Goal: Information Seeking & Learning: Check status

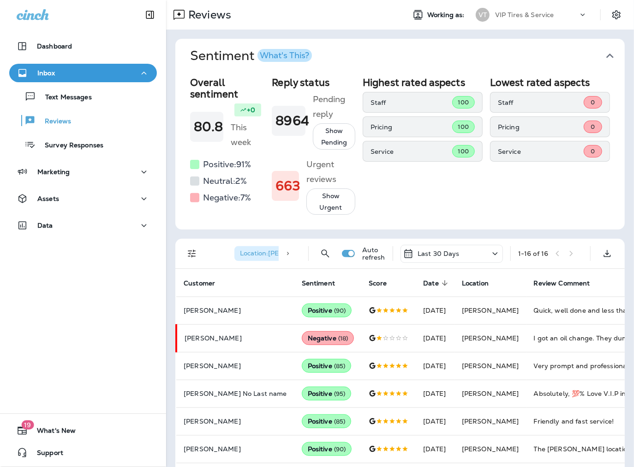
click at [264, 173] on div "Neutral: 2 %" at bounding box center [227, 180] width 74 height 15
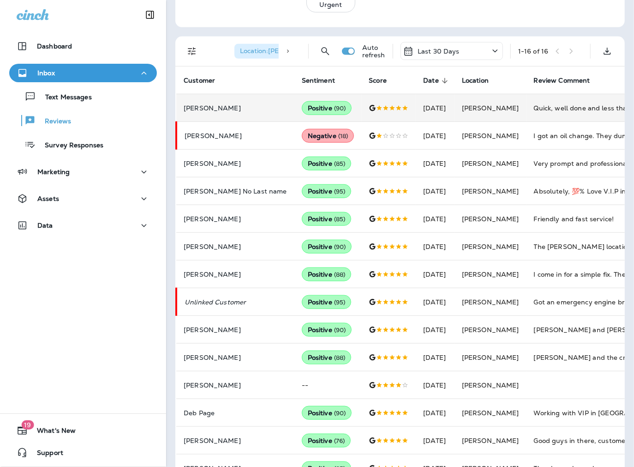
scroll to position [205, 0]
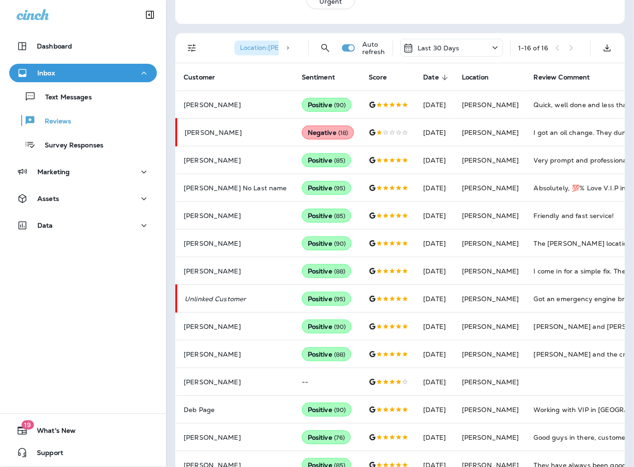
click at [196, 54] on icon "Filters" at bounding box center [191, 47] width 11 height 11
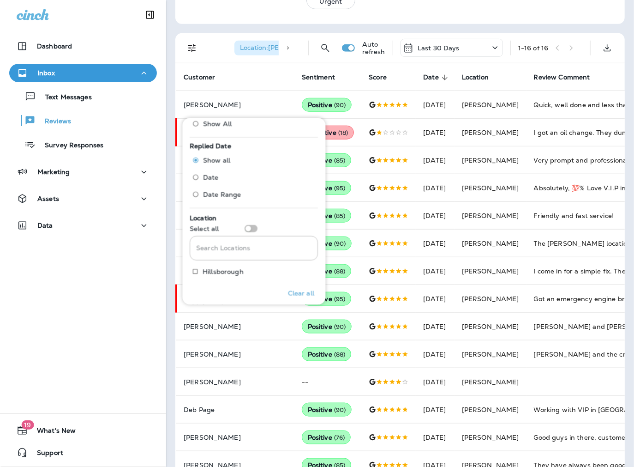
scroll to position [359, 0]
click at [218, 212] on input "Search Locations" at bounding box center [254, 215] width 128 height 24
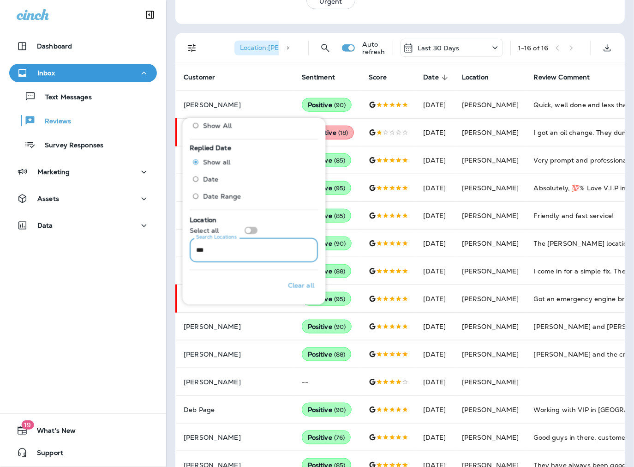
scroll to position [357, 0]
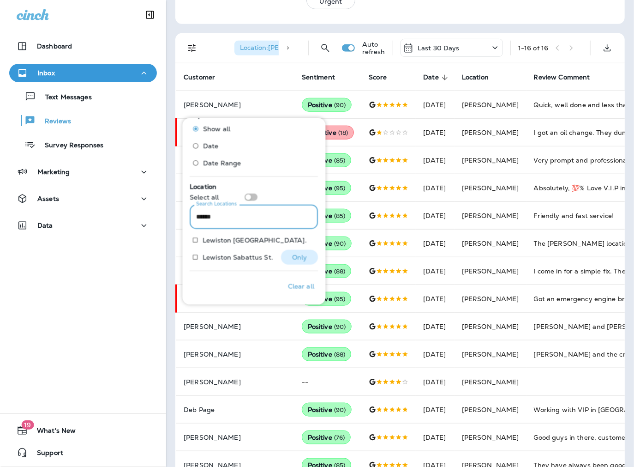
type input "******"
click at [222, 254] on p "Lewiston Sabattus St." at bounding box center [238, 256] width 71 height 7
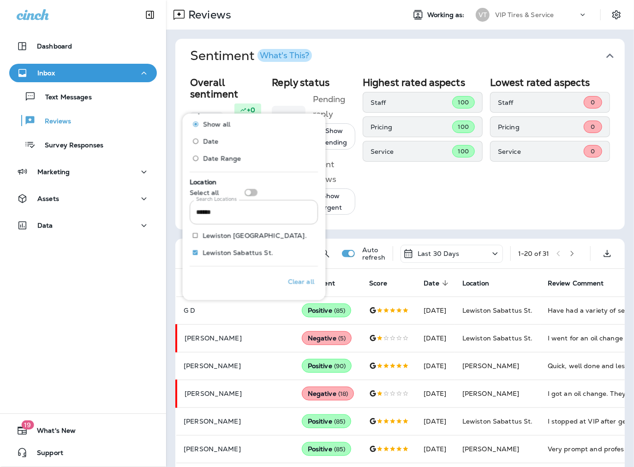
click at [171, 257] on div "Sentiment What's This? Overall sentiment 80.8 +0 This week Positive: 91 % Neutr…" at bounding box center [400, 445] width 468 height 830
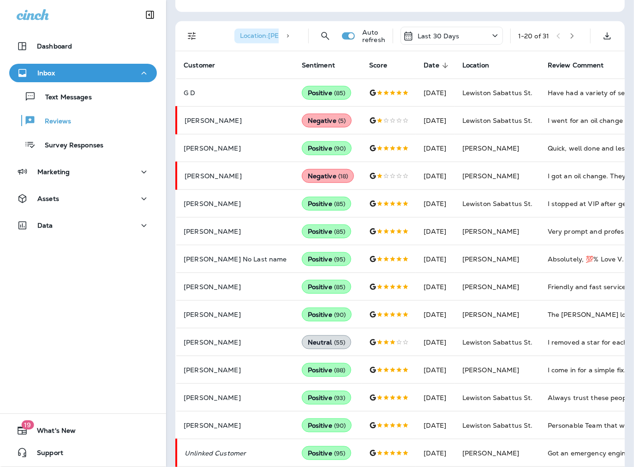
scroll to position [199, 0]
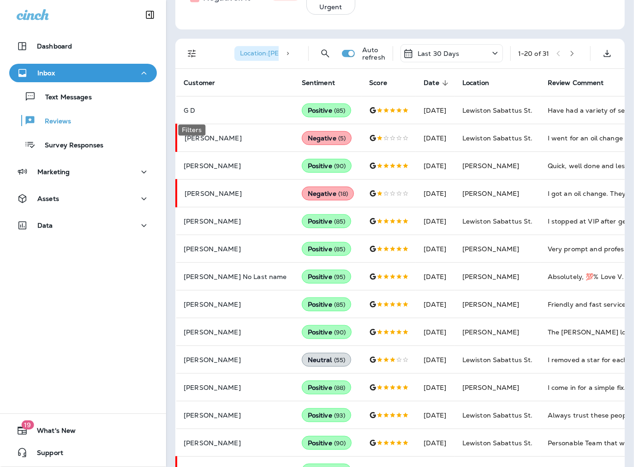
click at [194, 59] on icon "Filters" at bounding box center [191, 53] width 11 height 11
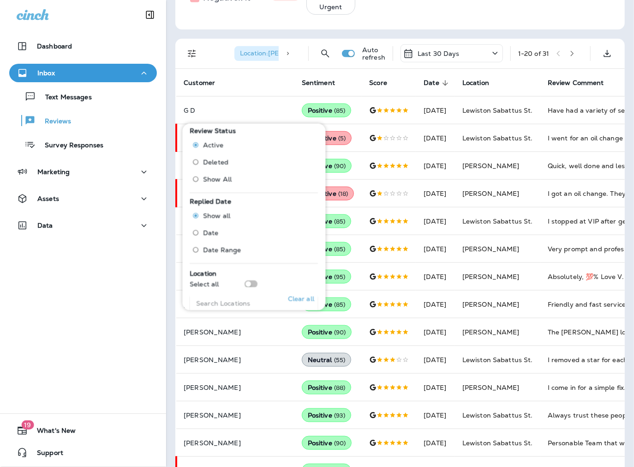
scroll to position [307, 0]
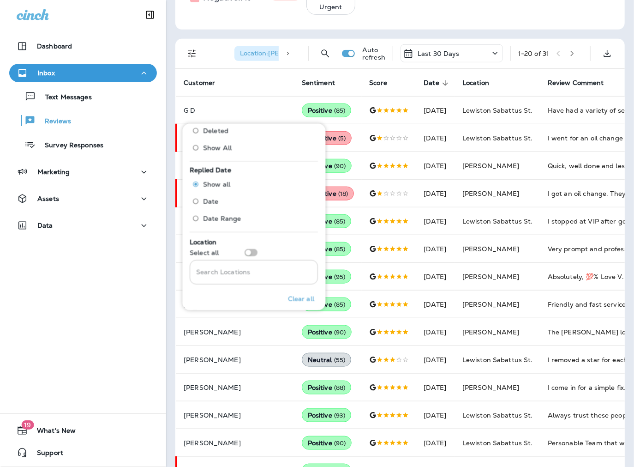
click at [223, 270] on input "Search Locations" at bounding box center [254, 272] width 128 height 24
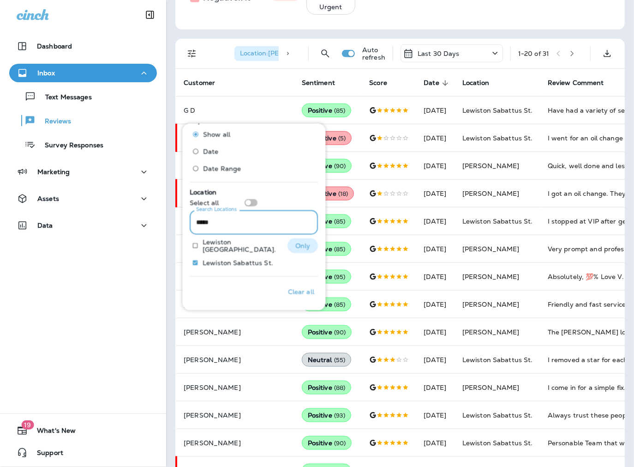
type input "*****"
click at [223, 242] on p "Lewiston [GEOGRAPHIC_DATA]." at bounding box center [242, 245] width 78 height 15
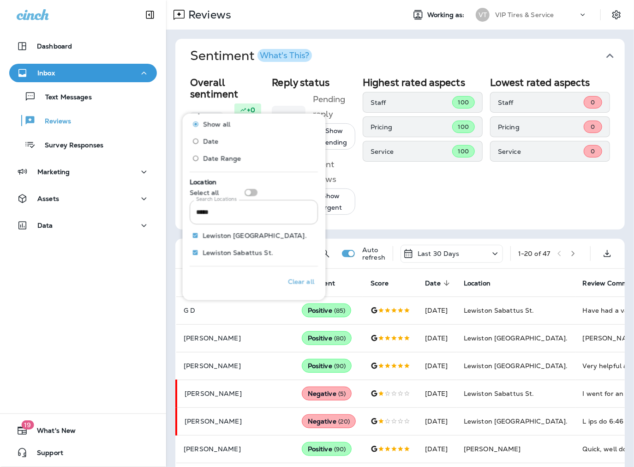
click at [174, 249] on div "Sentiment What's This? Overall sentiment 80.8 +0 This week Positive: 91 % Neutr…" at bounding box center [400, 445] width 468 height 830
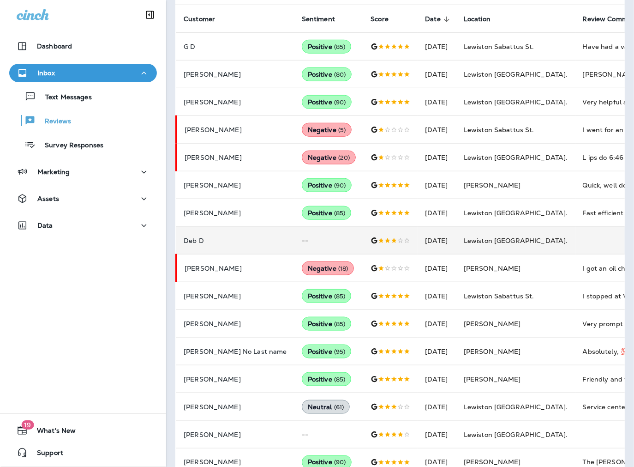
scroll to position [307, 0]
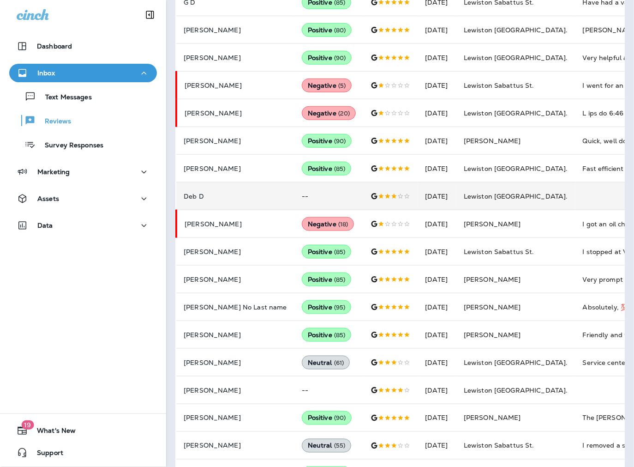
click at [205, 200] on p "Deb D" at bounding box center [235, 195] width 103 height 7
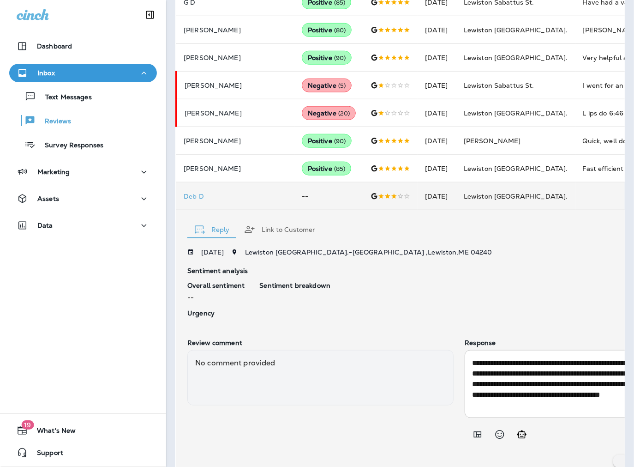
scroll to position [375, 0]
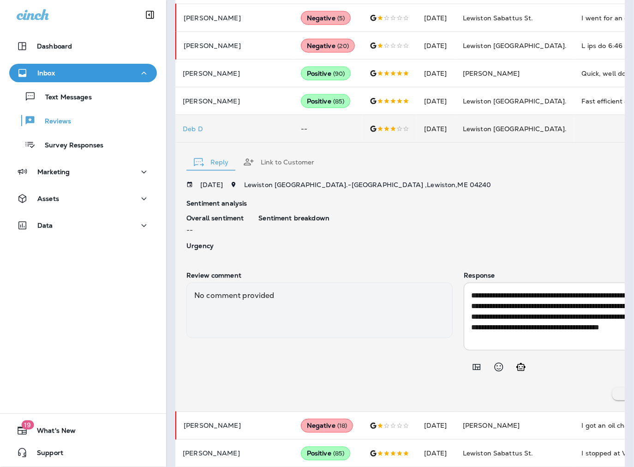
click at [460, 253] on div "Sentiment breakdown" at bounding box center [494, 233] width 472 height 39
drag, startPoint x: 204, startPoint y: 185, endPoint x: 182, endPoint y: 185, distance: 21.7
click at [182, 143] on td "Deb D" at bounding box center [235, 129] width 118 height 28
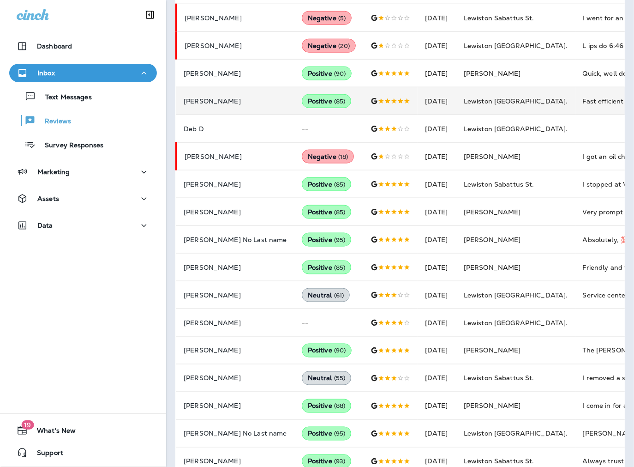
copy p "Deb D"
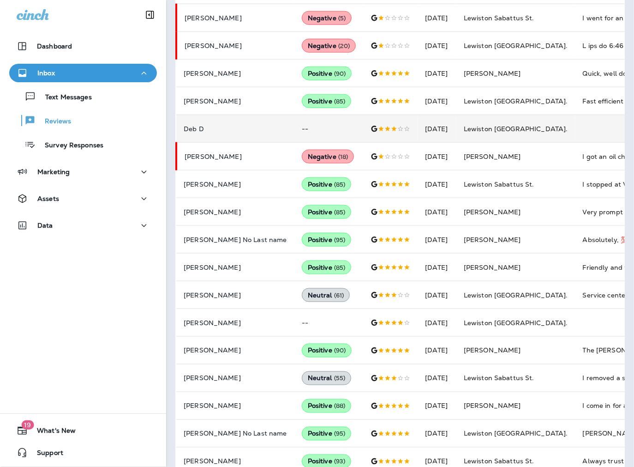
click at [194, 132] on p "Deb D" at bounding box center [235, 128] width 103 height 7
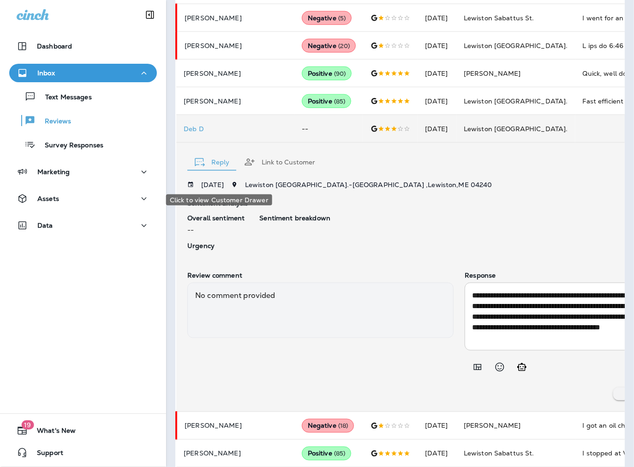
scroll to position [0, 1]
click at [192, 132] on p "Deb D" at bounding box center [234, 128] width 103 height 7
